Goal: Task Accomplishment & Management: Use online tool/utility

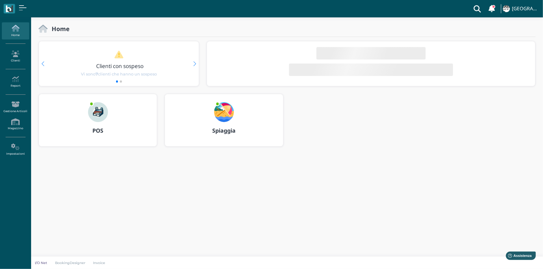
click at [102, 131] on b "POS" at bounding box center [97, 130] width 11 height 7
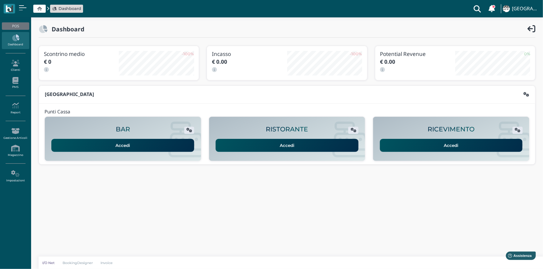
click at [453, 145] on link "Accedi" at bounding box center [451, 145] width 143 height 13
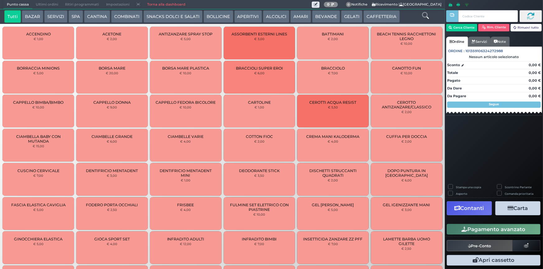
click at [326, 16] on button "BEVANDE" at bounding box center [326, 16] width 28 height 12
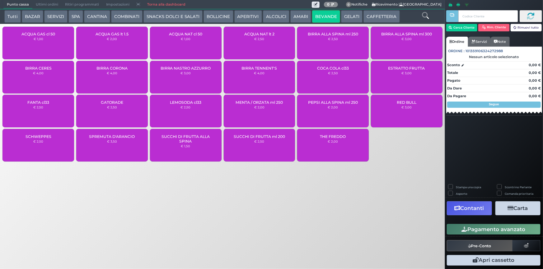
click at [193, 44] on div "ACQUA NAT cl 50 € 1,00" at bounding box center [186, 43] width 72 height 33
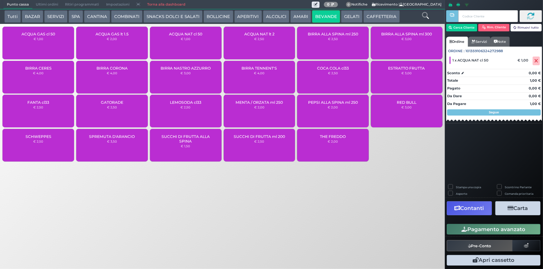
click at [499, 228] on button "Pagamento avanzato" at bounding box center [494, 229] width 94 height 11
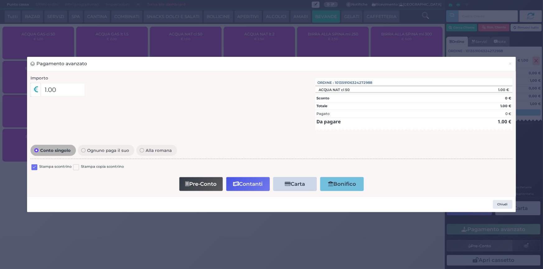
click at [34, 169] on label at bounding box center [34, 168] width 6 height 6
click at [0, 0] on input "checkbox" at bounding box center [0, 0] width 0 height 0
click at [253, 185] on button "Contanti" at bounding box center [248, 184] width 44 height 14
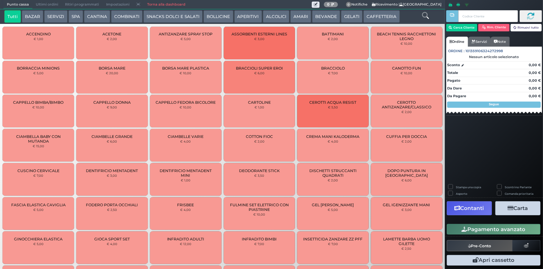
click at [45, 4] on span "Ultimi ordini" at bounding box center [46, 4] width 29 height 9
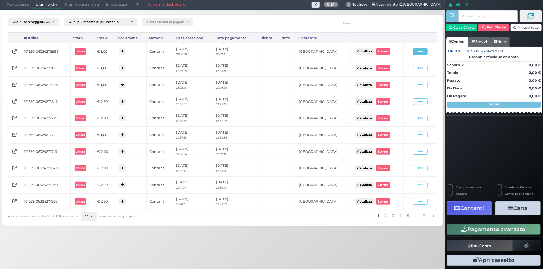
click at [417, 52] on span at bounding box center [420, 52] width 15 height 7
click at [405, 68] on span "Ristampa Pre-Conto" at bounding box center [406, 69] width 26 height 11
click at [22, 5] on span "Punto cassa" at bounding box center [17, 4] width 29 height 9
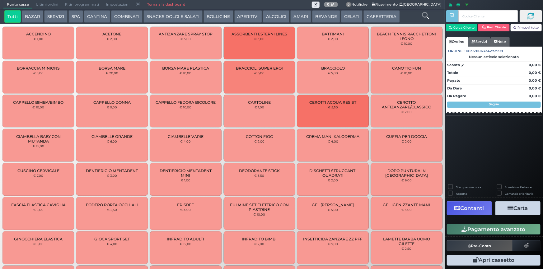
click at [326, 16] on button "BEVANDE" at bounding box center [326, 16] width 28 height 12
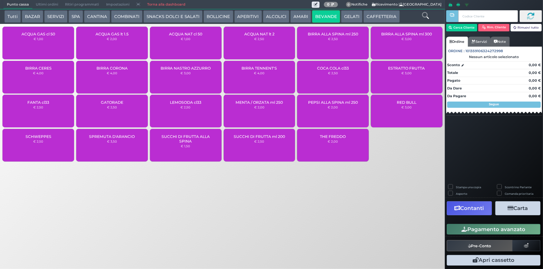
click at [184, 45] on div "ACQUA NAT cl 50 € 1,00" at bounding box center [186, 43] width 72 height 33
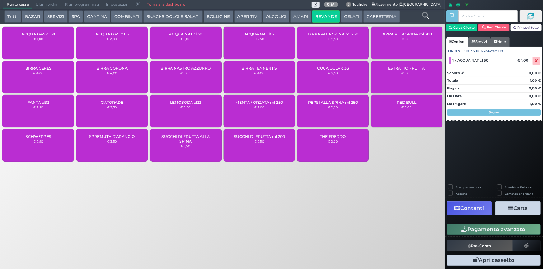
click at [498, 231] on button "Pagamento avanzato" at bounding box center [494, 229] width 94 height 11
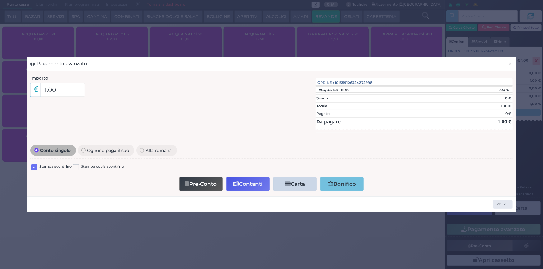
click at [36, 169] on label at bounding box center [34, 168] width 6 height 6
click at [0, 0] on input "checkbox" at bounding box center [0, 0] width 0 height 0
click at [250, 181] on button "Contanti" at bounding box center [248, 184] width 44 height 14
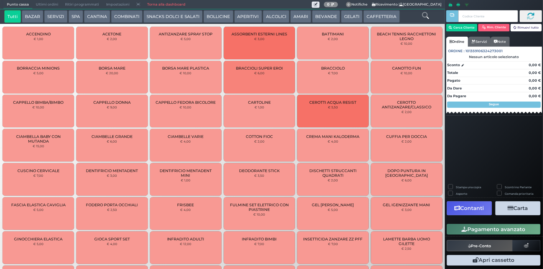
click at [45, 5] on span "Ultimi ordini" at bounding box center [46, 4] width 29 height 9
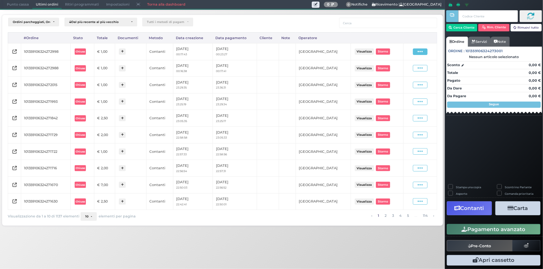
click at [419, 52] on icon at bounding box center [419, 52] width 5 height 6
click at [409, 68] on span "Ristampa Pre-Conto" at bounding box center [406, 69] width 26 height 11
click at [22, 5] on span "Punto cassa" at bounding box center [17, 4] width 29 height 9
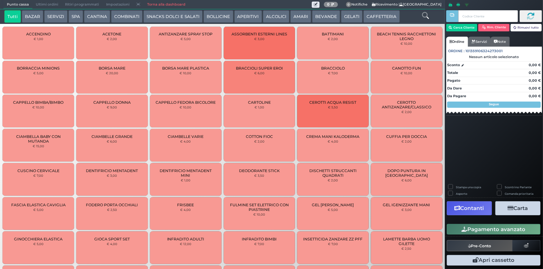
click at [323, 16] on button "BEVANDE" at bounding box center [326, 16] width 28 height 12
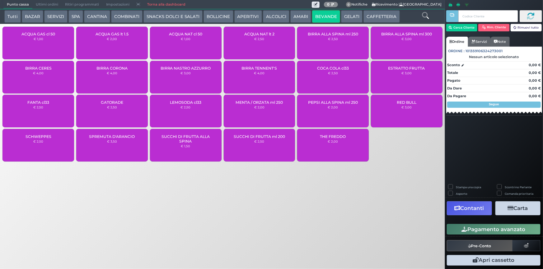
click at [201, 46] on div "ACQUA NAT cl 50 € 1,00" at bounding box center [186, 43] width 72 height 33
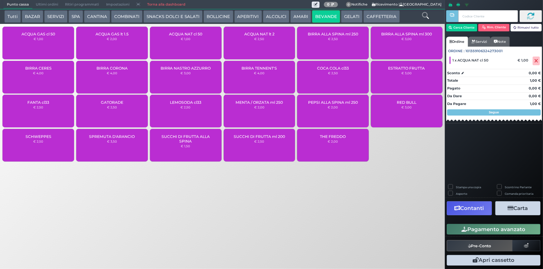
click at [501, 230] on button "Pagamento avanzato" at bounding box center [494, 229] width 94 height 11
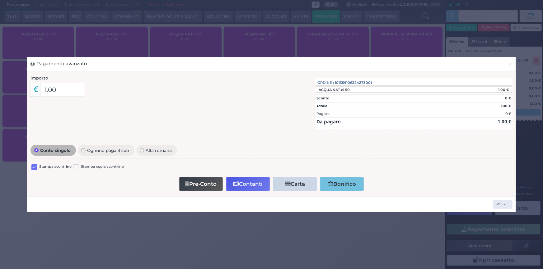
click at [36, 168] on label at bounding box center [34, 168] width 6 height 6
click at [0, 0] on input "checkbox" at bounding box center [0, 0] width 0 height 0
click at [253, 186] on button "Contanti" at bounding box center [248, 184] width 44 height 14
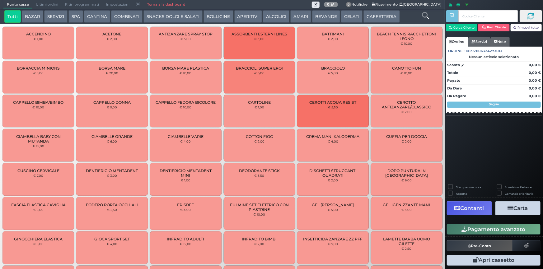
click at [46, 3] on span "Ultimi ordini" at bounding box center [46, 4] width 29 height 9
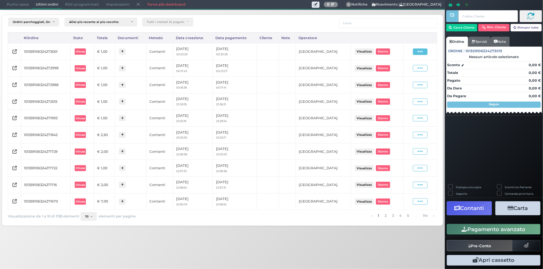
click at [419, 50] on icon at bounding box center [419, 52] width 5 height 6
click at [405, 68] on span "Ristampa Pre-Conto" at bounding box center [406, 69] width 26 height 11
click at [19, 5] on span "Punto cassa" at bounding box center [17, 4] width 29 height 9
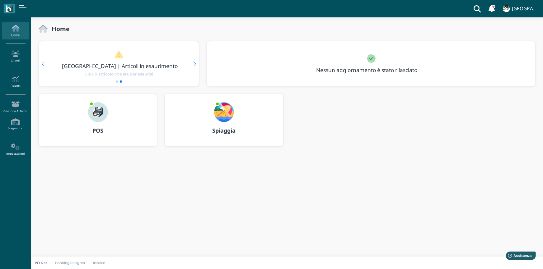
click at [220, 129] on b "Spiaggia" at bounding box center [223, 130] width 23 height 7
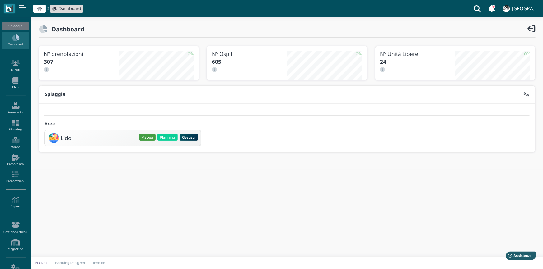
click at [148, 136] on button "Mappa" at bounding box center [147, 137] width 16 height 7
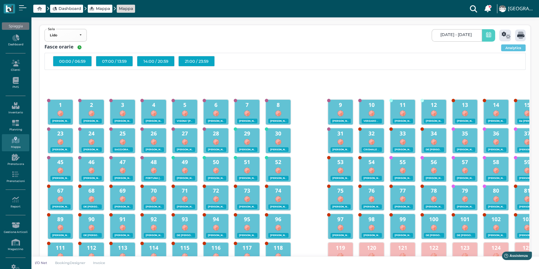
click at [489, 38] on icon at bounding box center [488, 35] width 5 height 7
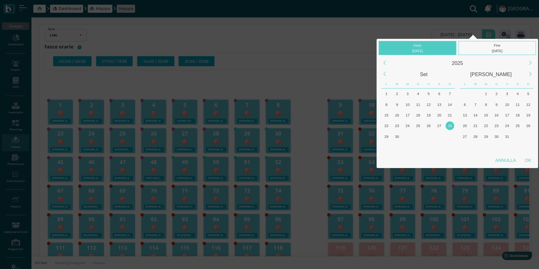
click at [451, 125] on div "28" at bounding box center [449, 126] width 8 height 8
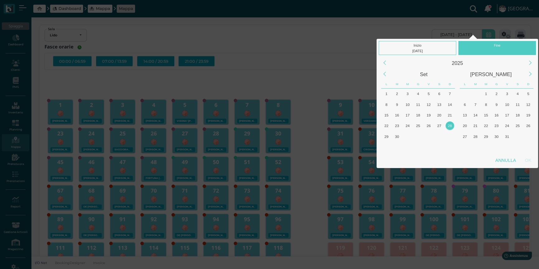
click at [451, 125] on div "28" at bounding box center [449, 126] width 8 height 8
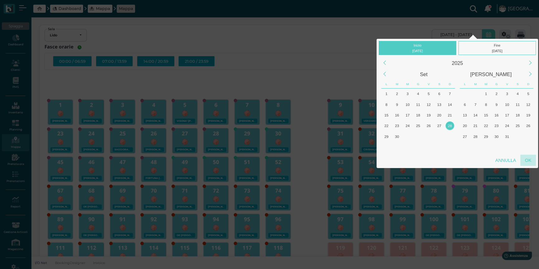
click at [527, 159] on div "OK" at bounding box center [528, 160] width 16 height 11
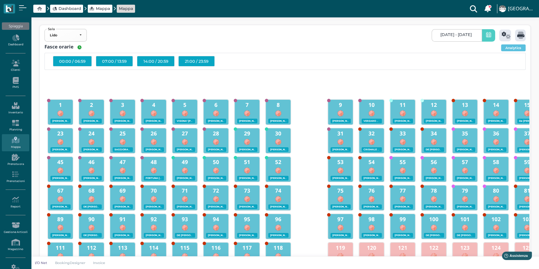
type input "28/09/2025 - 28/09/2025"
click at [505, 37] on icon at bounding box center [505, 35] width 9 height 7
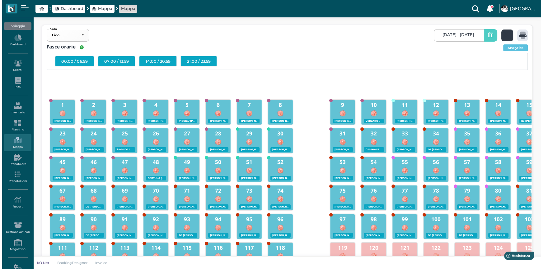
scroll to position [0, 0]
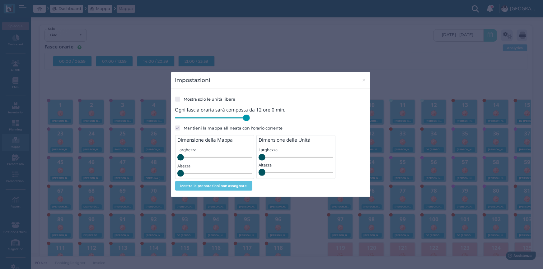
drag, startPoint x: 218, startPoint y: 117, endPoint x: 265, endPoint y: 122, distance: 47.5
type input "720"
click at [250, 122] on input "range" at bounding box center [212, 118] width 75 height 7
click at [362, 81] on span "×" at bounding box center [363, 80] width 5 height 8
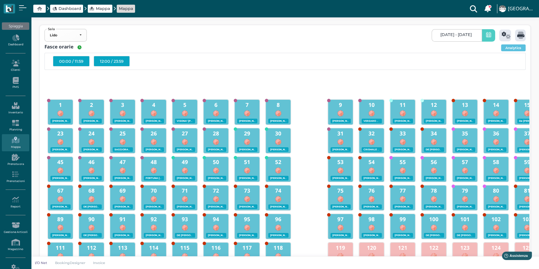
click at [110, 62] on div "12:00 / 23:59" at bounding box center [112, 61] width 36 height 11
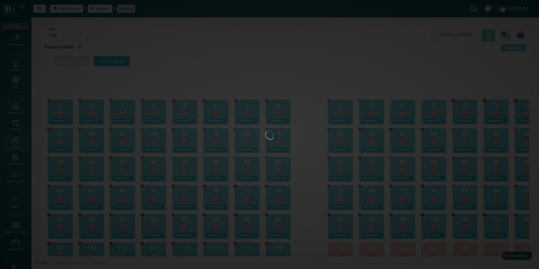
click at [265, 131] on div at bounding box center [269, 135] width 8 height 8
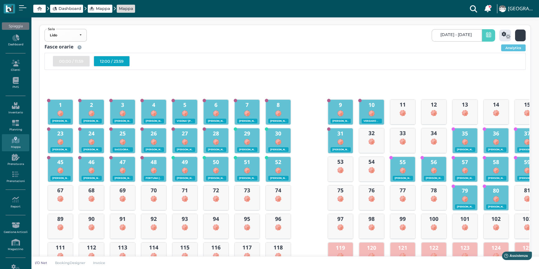
click at [519, 35] on icon at bounding box center [520, 35] width 7 height 7
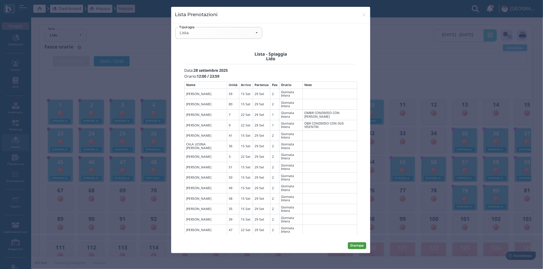
click at [353, 246] on button "Stampa" at bounding box center [357, 246] width 18 height 7
click at [256, 33] on div "Lista" at bounding box center [218, 32] width 78 height 5
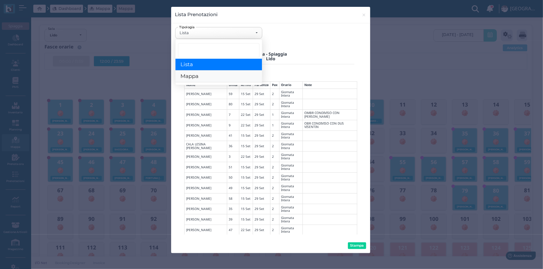
click at [205, 74] on link "Mappa" at bounding box center [218, 77] width 86 height 12
select select "map"
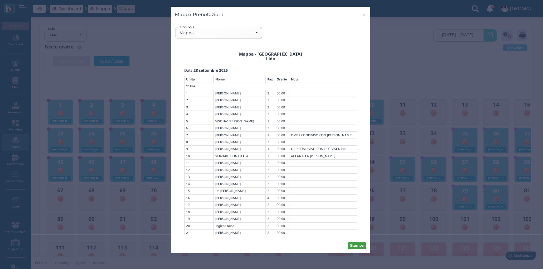
click at [361, 246] on button "Stampa" at bounding box center [357, 246] width 18 height 7
click at [364, 16] on span "×" at bounding box center [363, 15] width 5 height 8
